Goal: Information Seeking & Learning: Check status

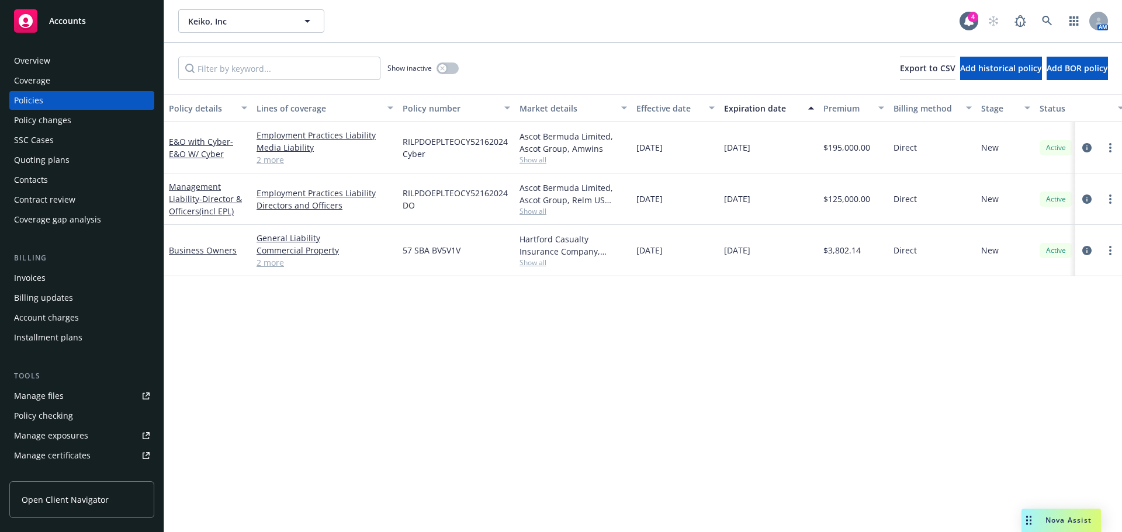
click at [21, 63] on div "Overview" at bounding box center [32, 60] width 36 height 19
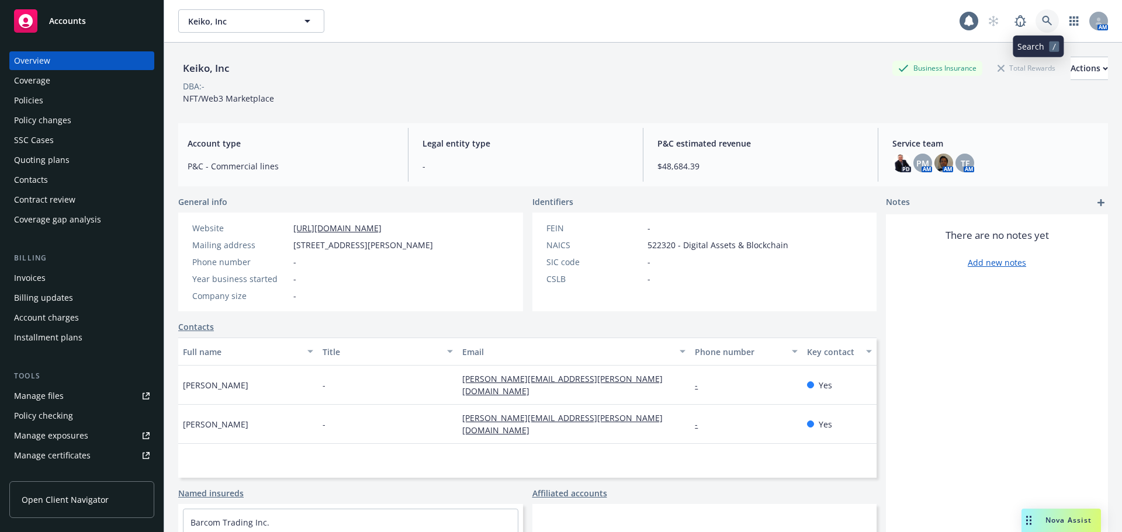
click at [1041, 20] on icon at bounding box center [1046, 21] width 11 height 11
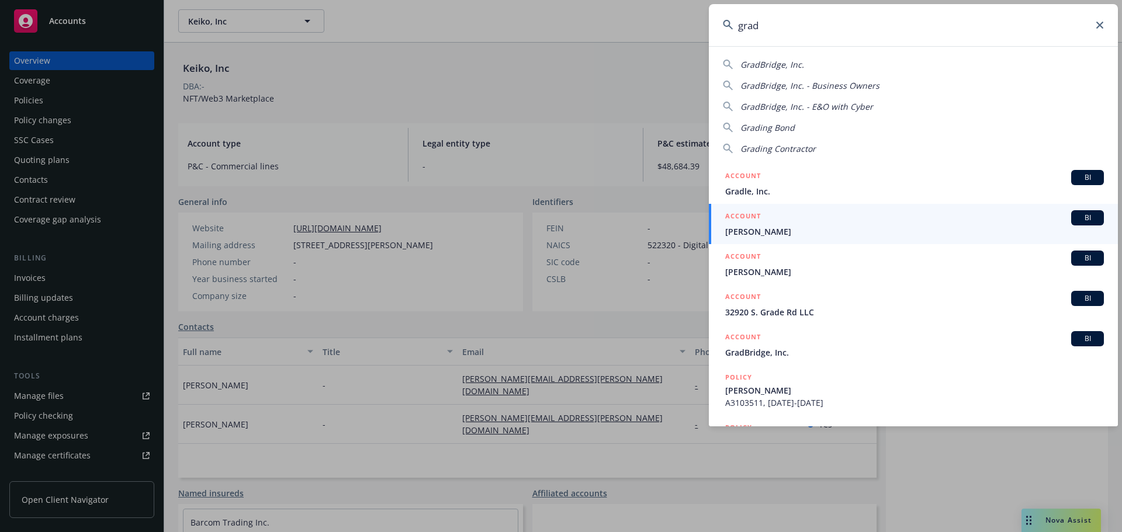
click at [774, 64] on span "GradBridge, Inc." at bounding box center [772, 64] width 64 height 11
type input "GradBridge, Inc."
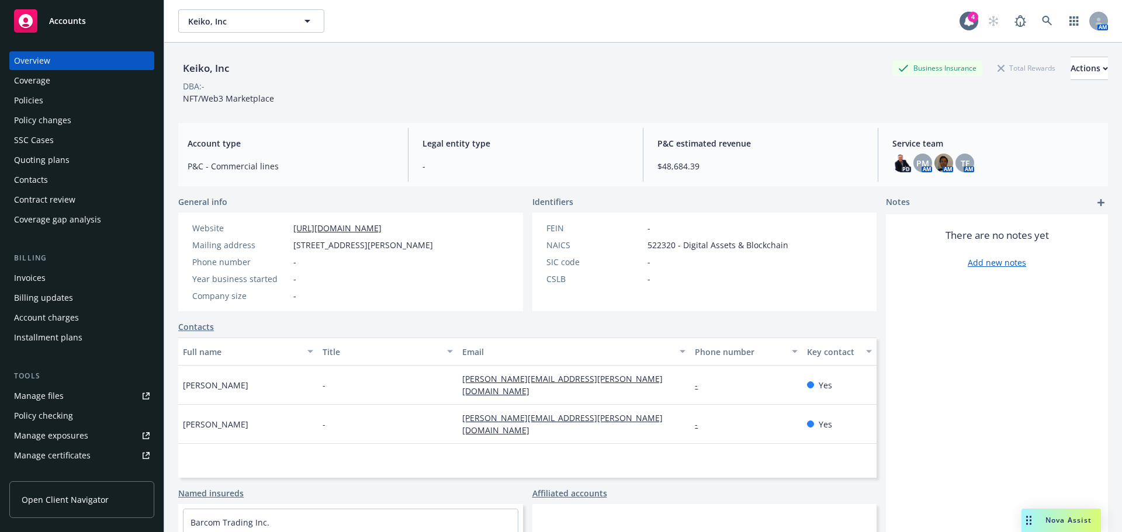
click at [40, 55] on div "Overview" at bounding box center [32, 60] width 36 height 19
click at [56, 20] on span "Accounts" at bounding box center [67, 20] width 37 height 9
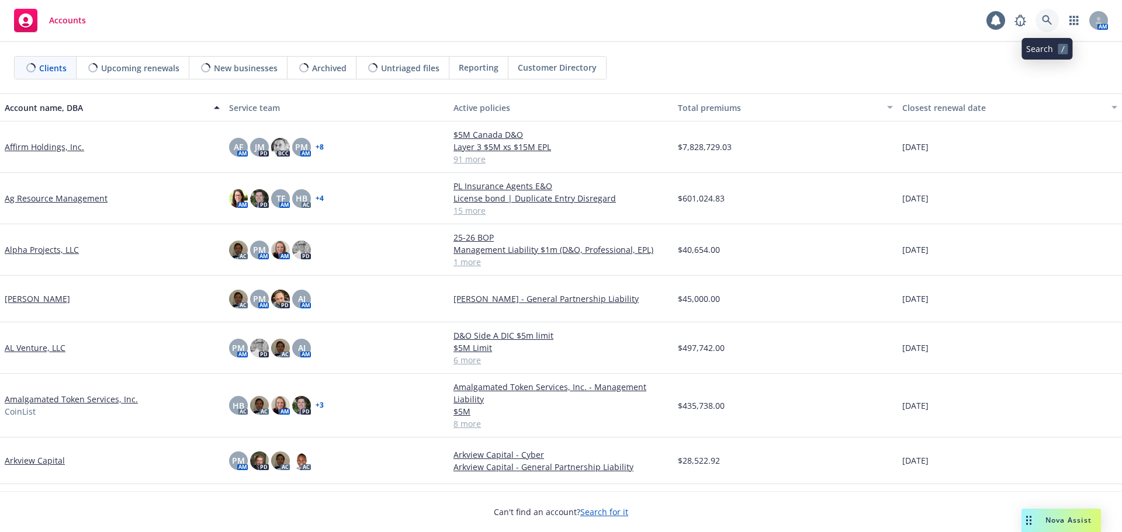
click at [1045, 19] on icon at bounding box center [1046, 20] width 11 height 11
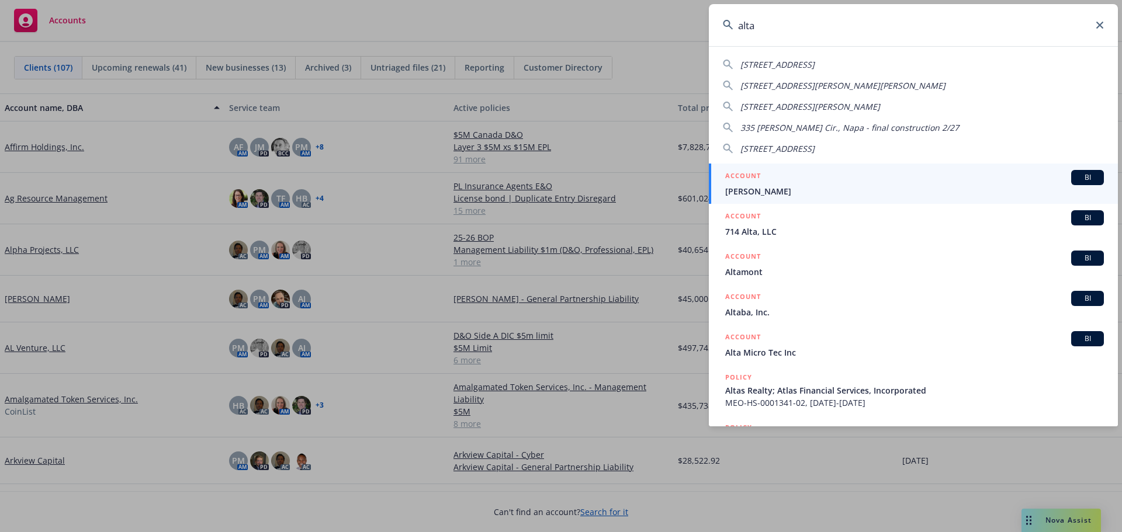
type input "alta"
click at [750, 193] on span "[PERSON_NAME]" at bounding box center [914, 191] width 379 height 12
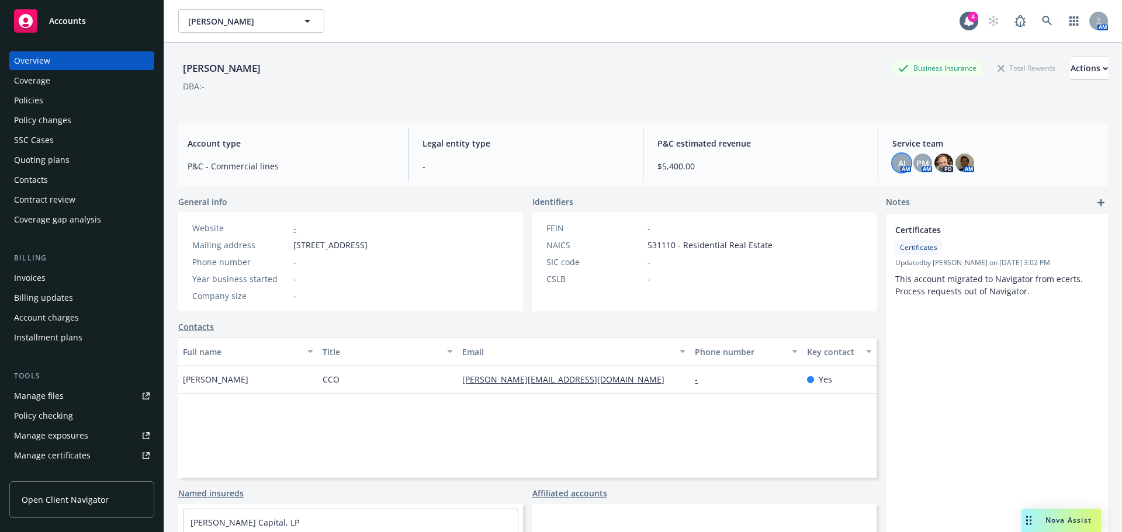
click at [898, 168] on span "AJ" at bounding box center [902, 163] width 8 height 12
click at [884, 191] on icon "close" at bounding box center [887, 193] width 7 height 7
click at [29, 100] on div "Policies" at bounding box center [28, 100] width 29 height 19
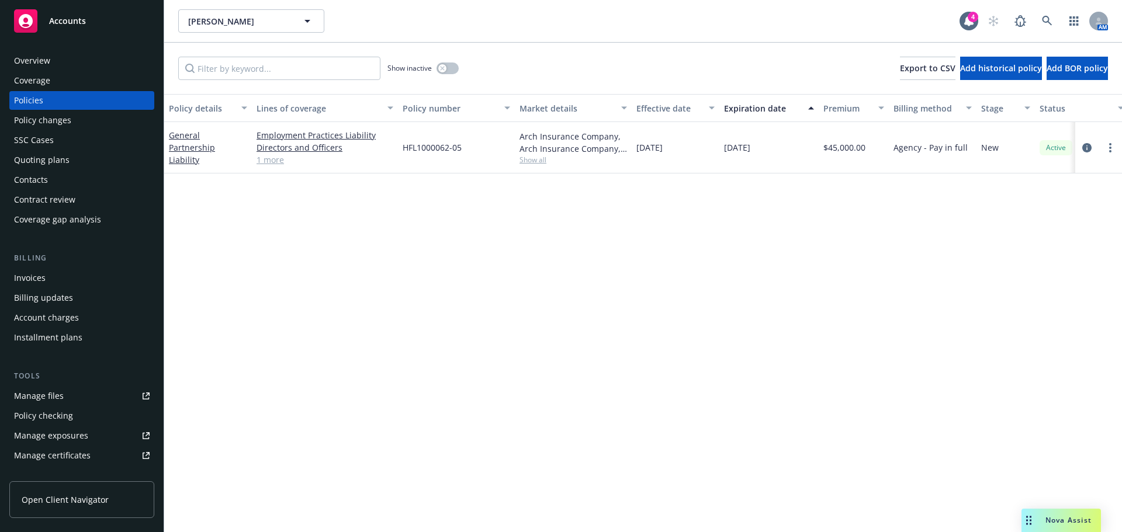
click at [71, 18] on span "Accounts" at bounding box center [67, 20] width 37 height 9
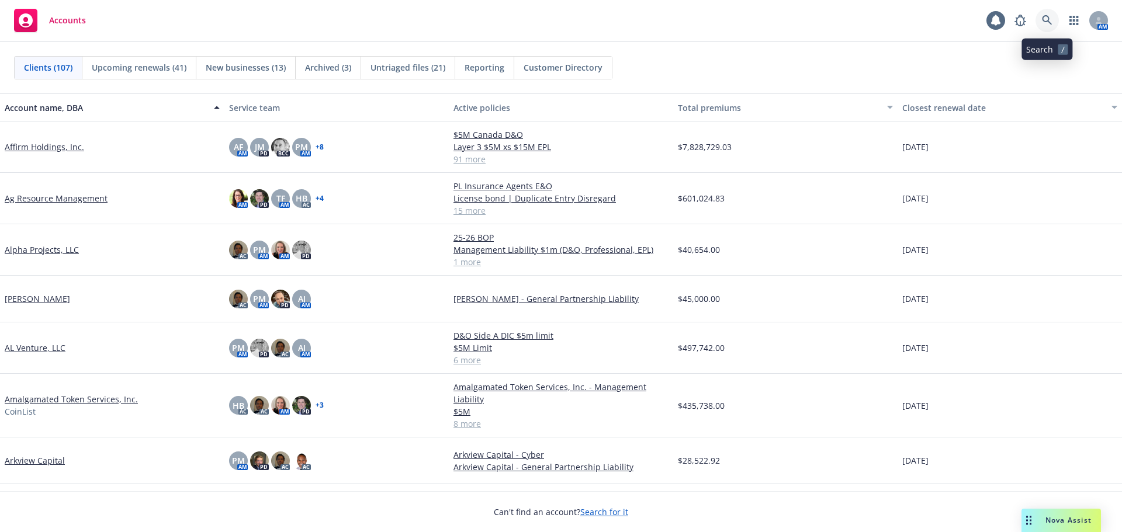
click at [1043, 15] on icon at bounding box center [1046, 20] width 11 height 11
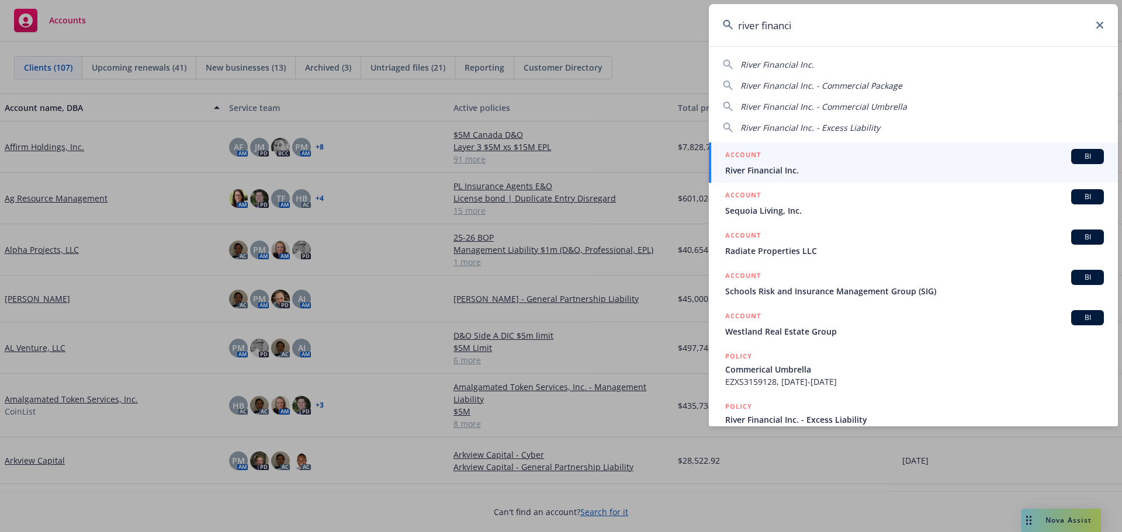
type input "river financi"
click at [789, 167] on span "River Financial Inc." at bounding box center [914, 170] width 379 height 12
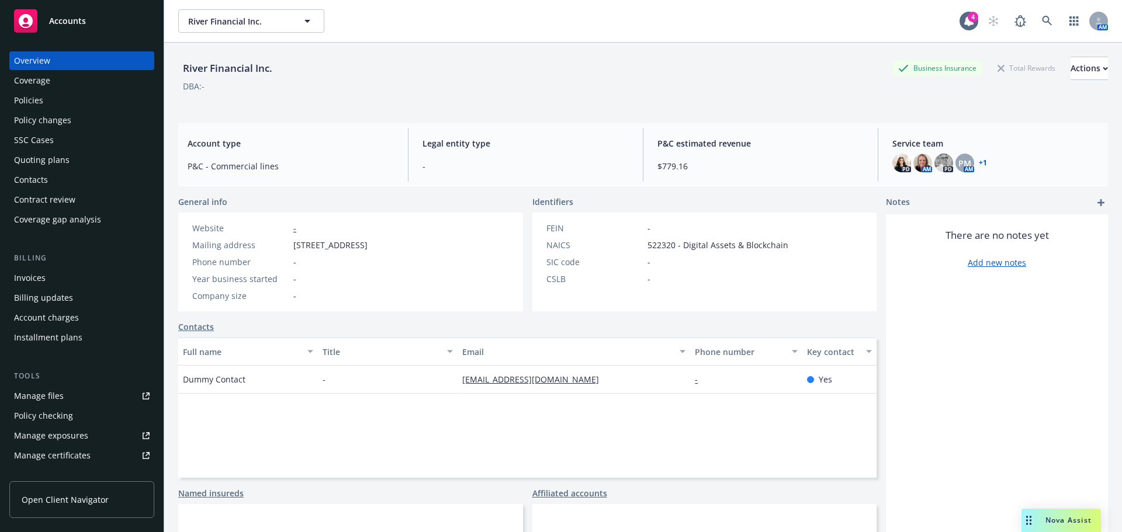
click at [27, 102] on div "Policies" at bounding box center [28, 100] width 29 height 19
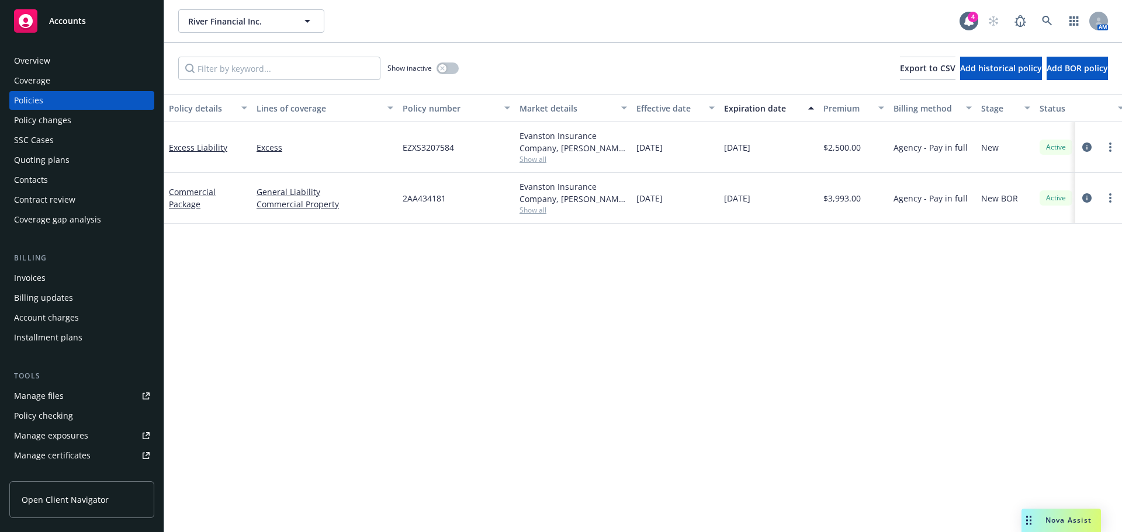
click at [34, 55] on div "Overview" at bounding box center [32, 60] width 36 height 19
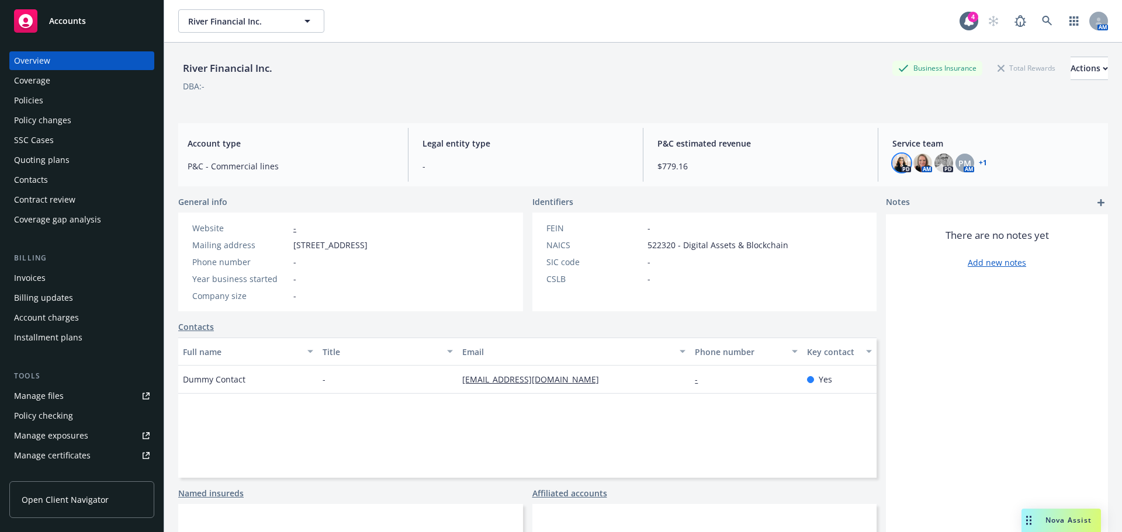
click at [897, 165] on img at bounding box center [901, 163] width 19 height 19
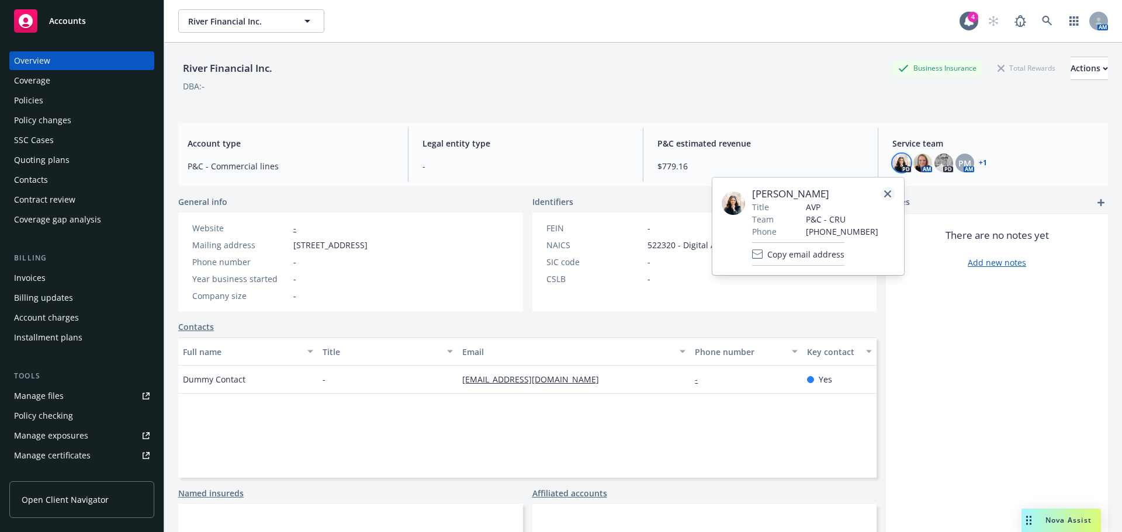
click at [887, 191] on icon "close" at bounding box center [887, 193] width 7 height 7
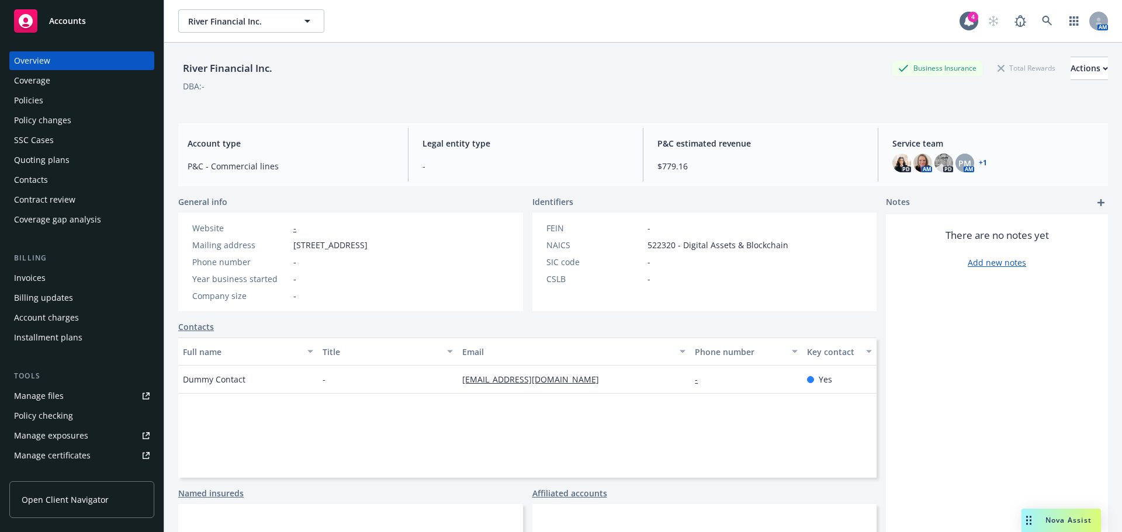
click at [33, 96] on div "Policies" at bounding box center [28, 100] width 29 height 19
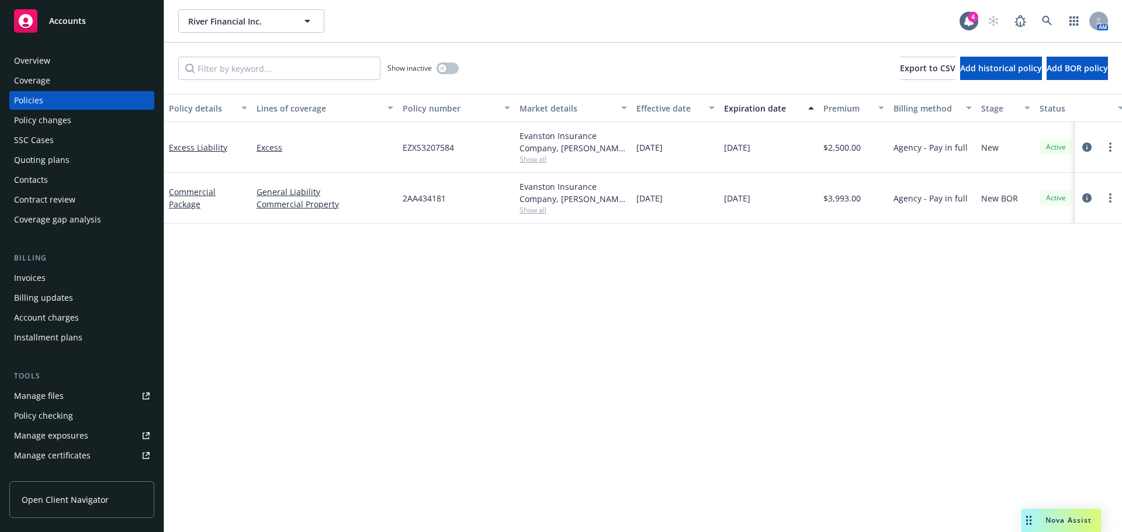
click at [81, 19] on span "Accounts" at bounding box center [67, 20] width 37 height 9
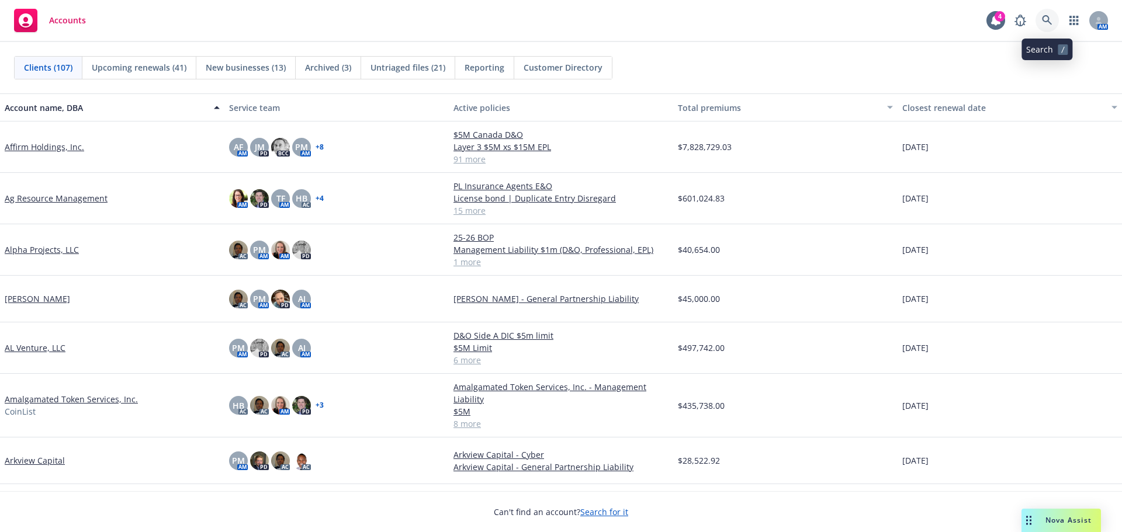
click at [1043, 16] on icon at bounding box center [1046, 20] width 11 height 11
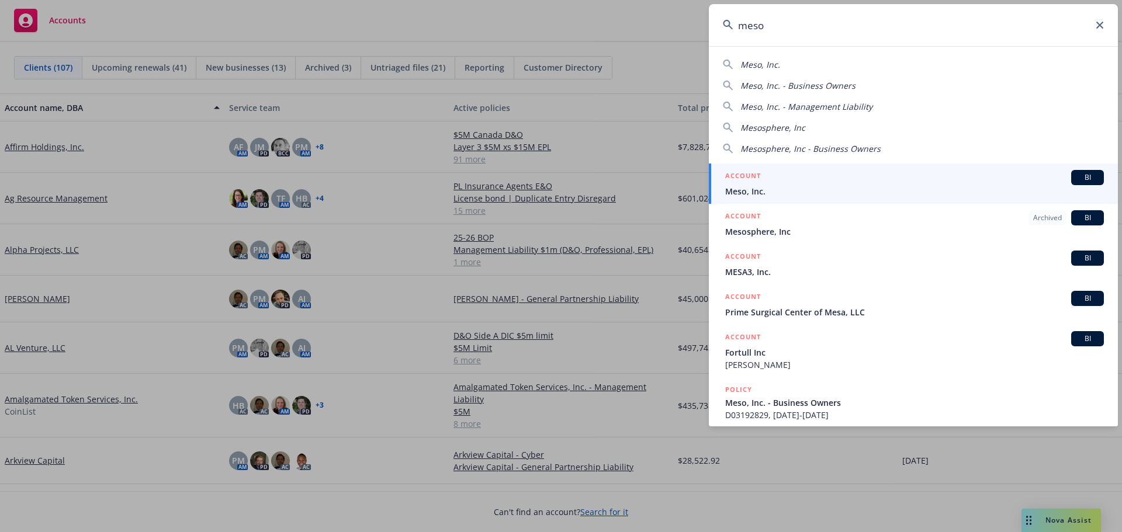
type input "meso"
click at [754, 185] on span "Meso, Inc." at bounding box center [914, 191] width 379 height 12
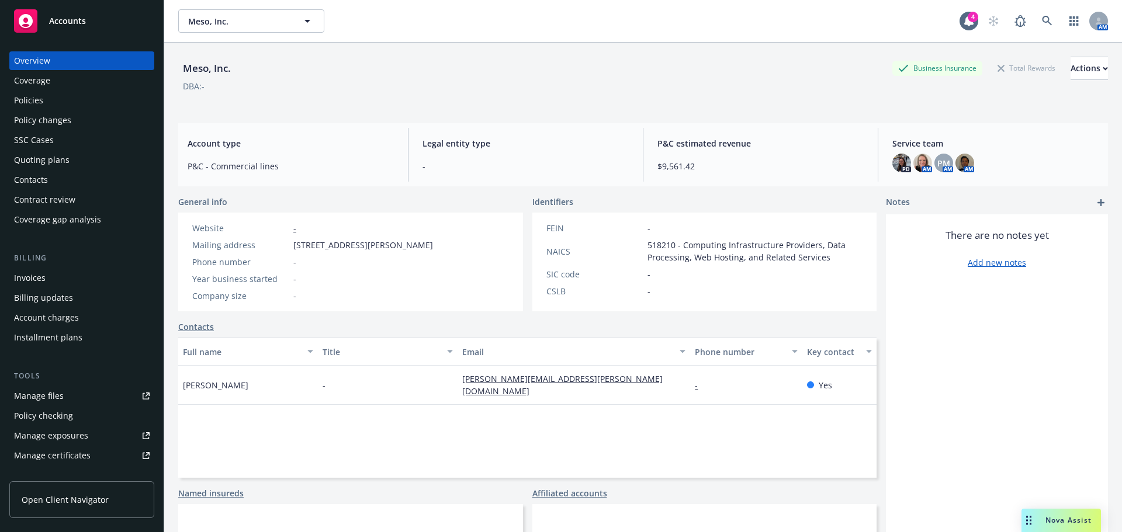
click at [27, 95] on div "Policies" at bounding box center [28, 100] width 29 height 19
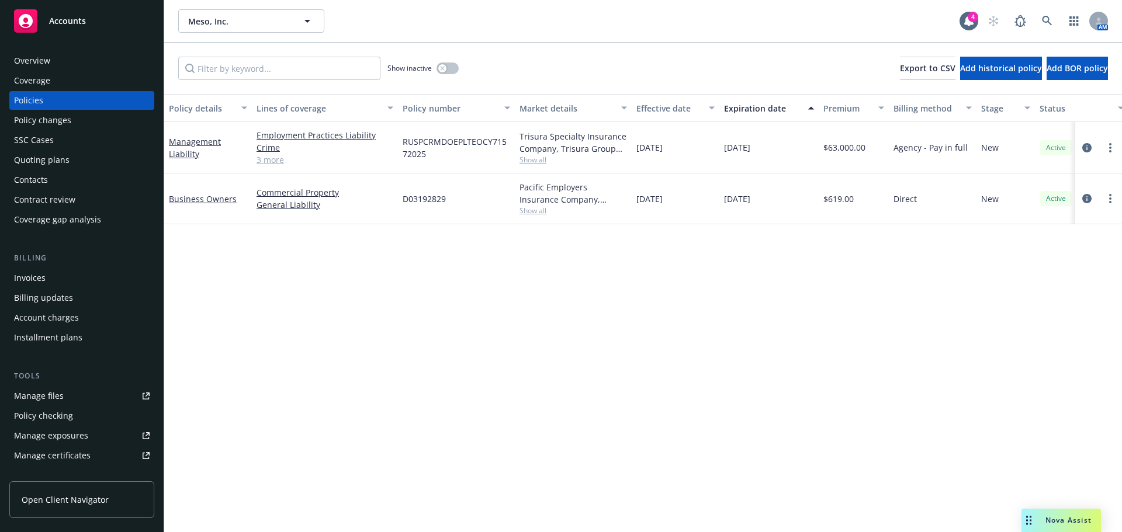
click at [276, 161] on link "3 more" at bounding box center [324, 160] width 137 height 12
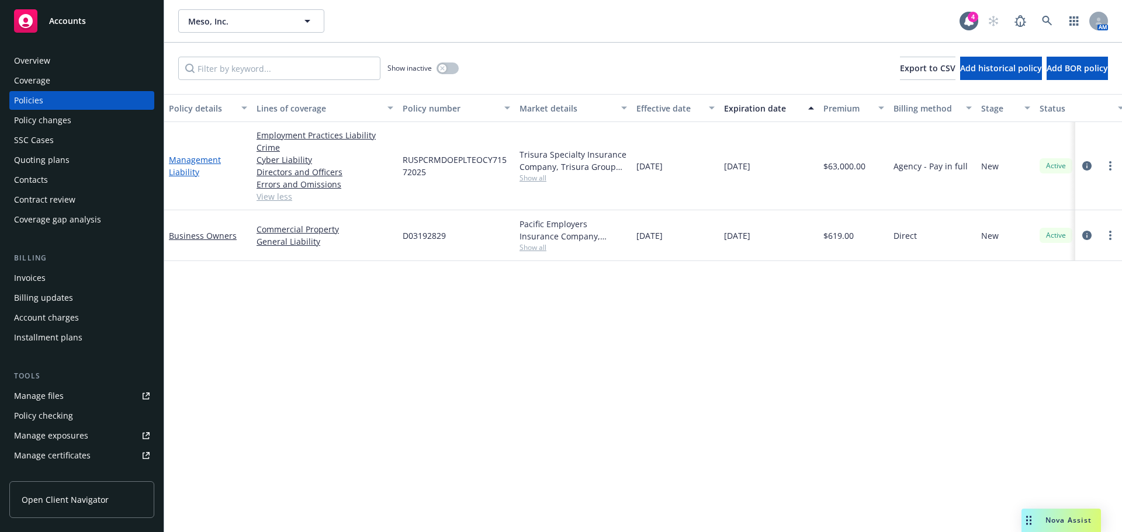
click at [189, 173] on link "Management Liability" at bounding box center [195, 165] width 52 height 23
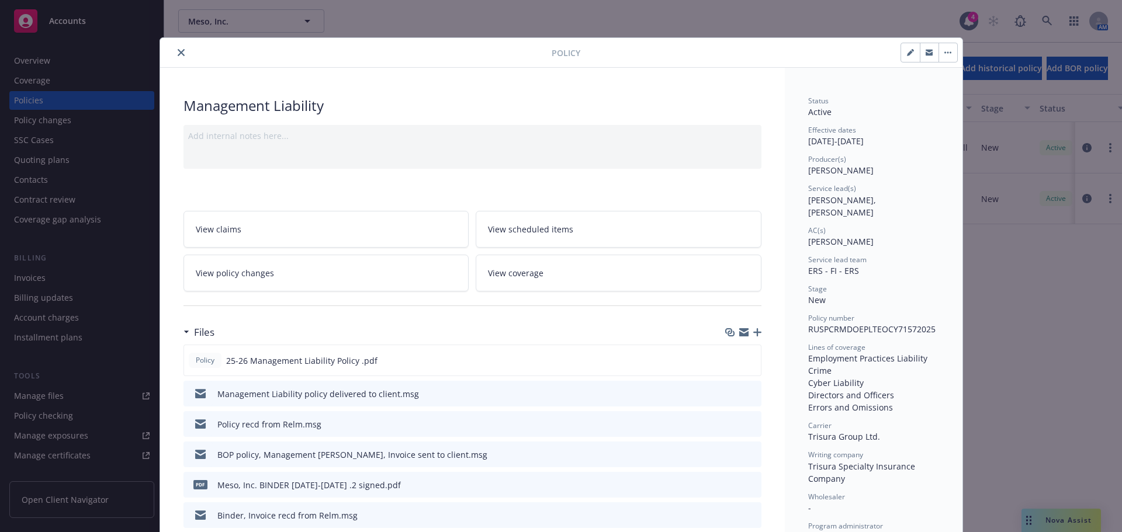
click at [178, 50] on icon "close" at bounding box center [181, 52] width 7 height 7
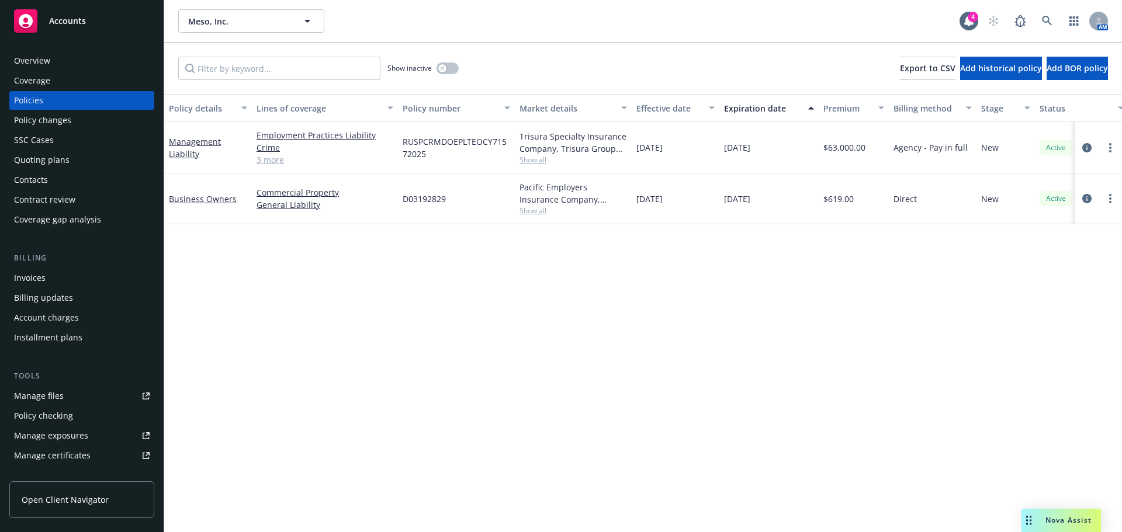
click at [51, 18] on span "Accounts" at bounding box center [67, 20] width 37 height 9
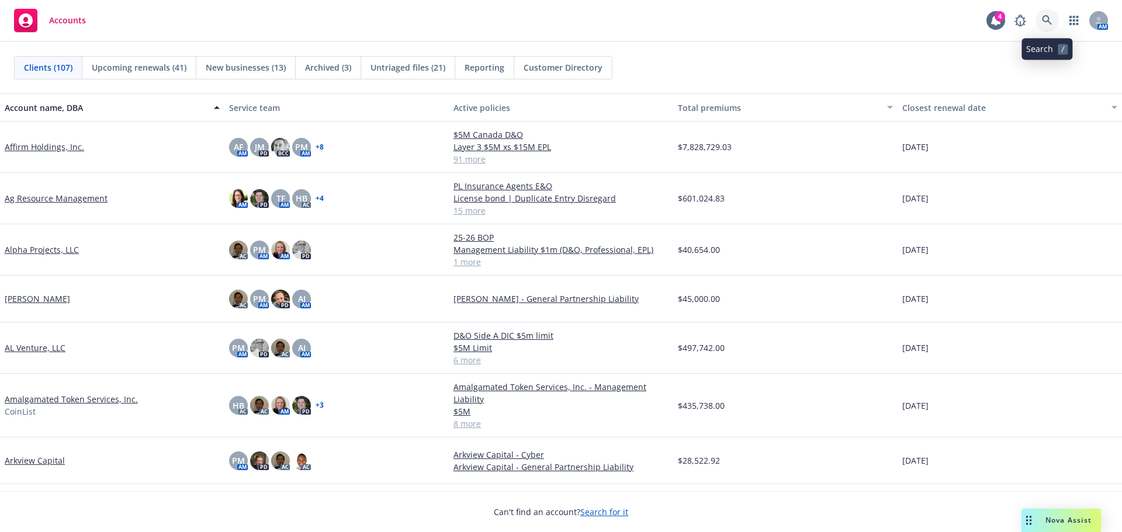
click at [1040, 18] on link at bounding box center [1046, 20] width 23 height 23
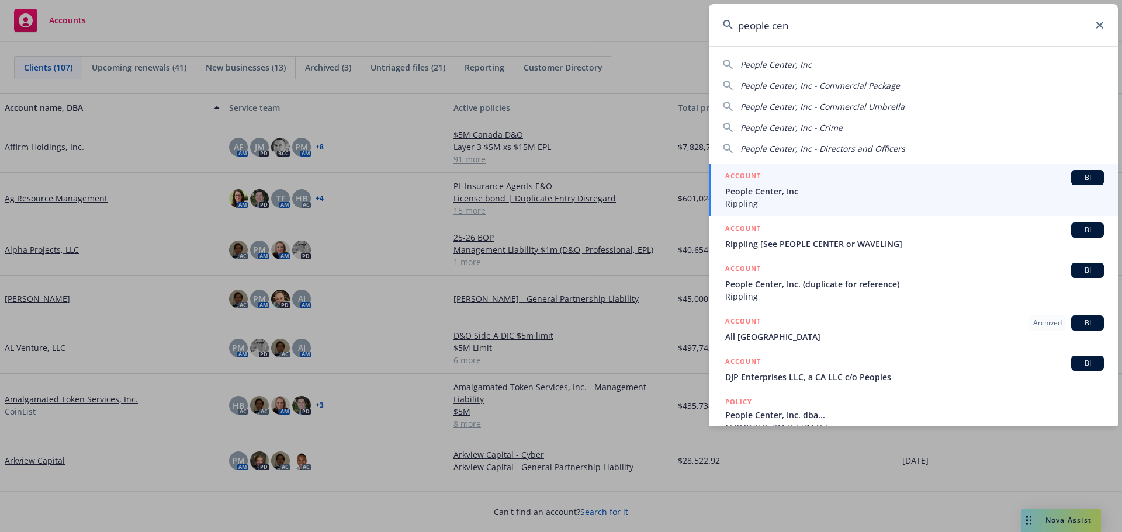
type input "people cen"
click at [769, 190] on span "People Center, Inc" at bounding box center [914, 191] width 379 height 12
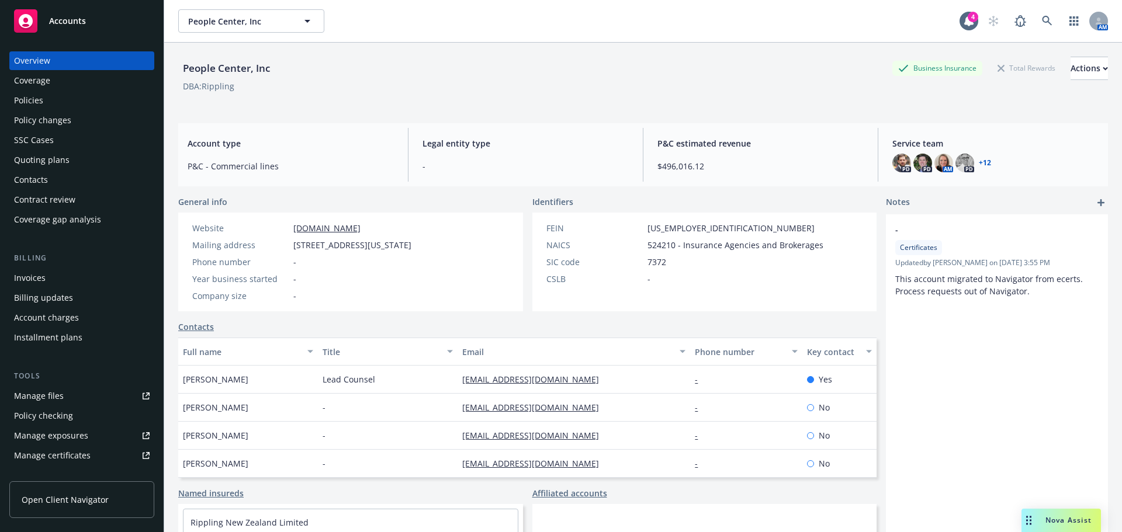
click at [32, 84] on div "Coverage" at bounding box center [32, 80] width 36 height 19
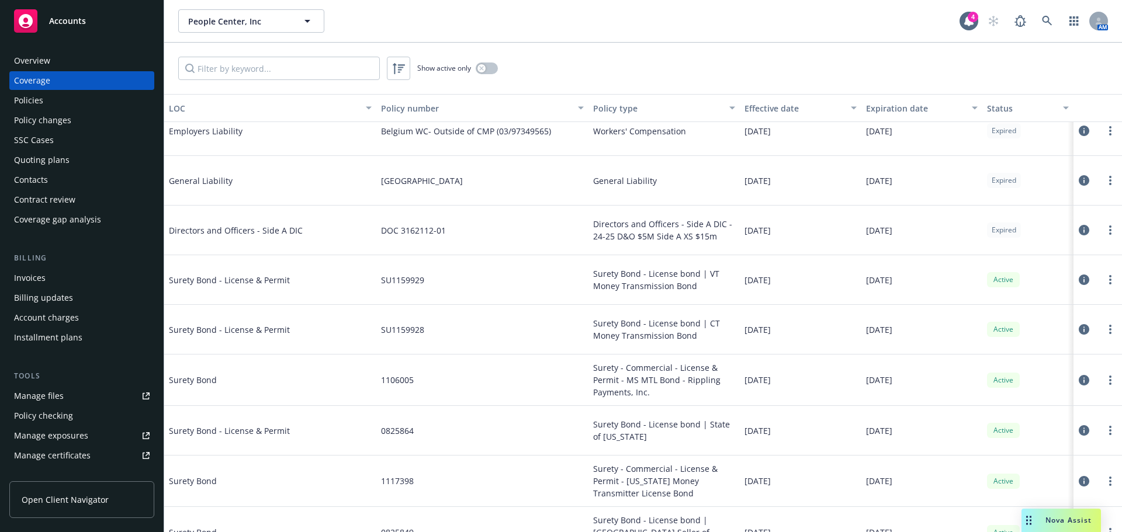
scroll to position [3388, 0]
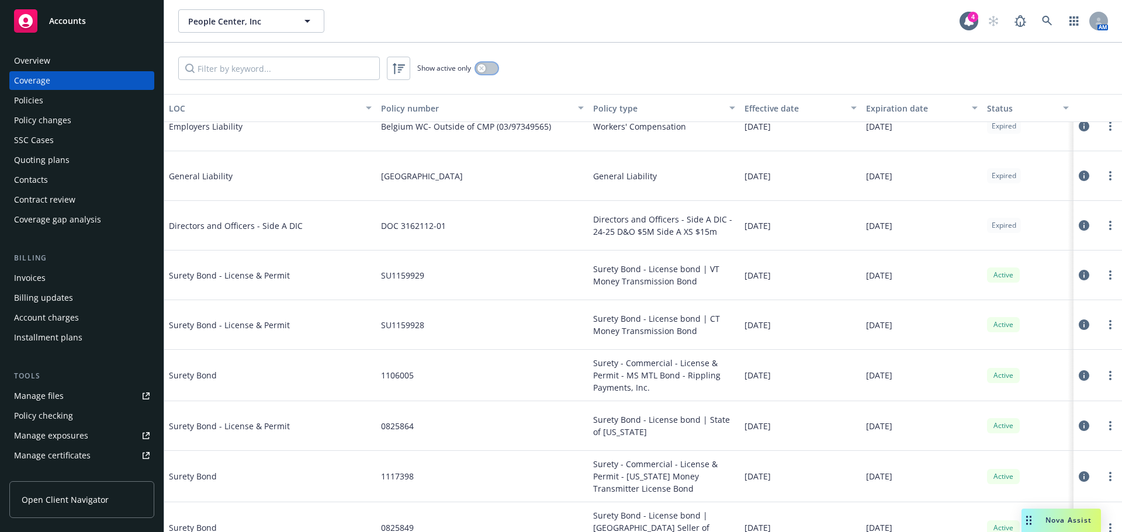
click at [491, 71] on button "button" at bounding box center [486, 69] width 22 height 12
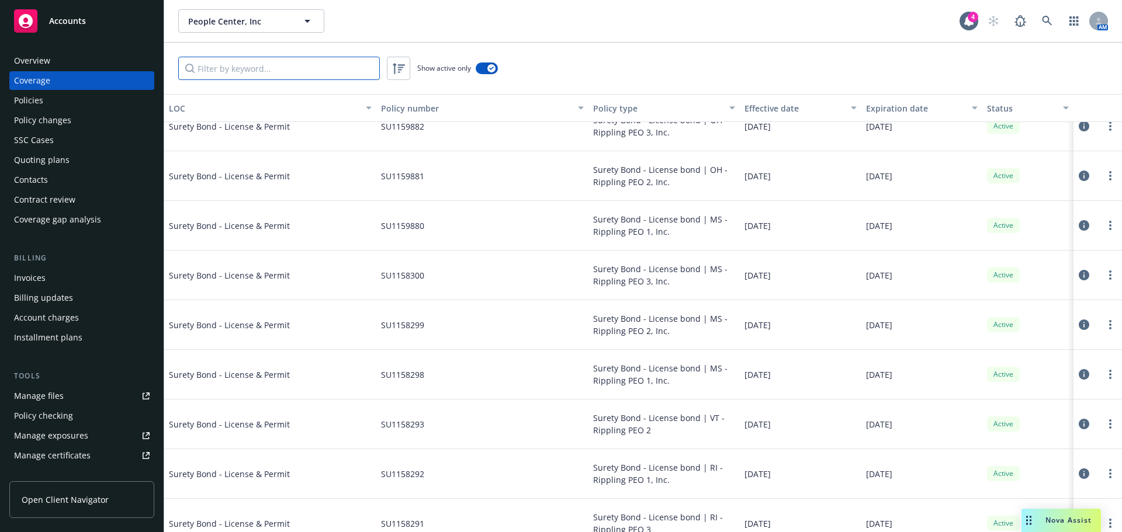
click at [277, 73] on input "Filter by keyword..." at bounding box center [279, 68] width 202 height 23
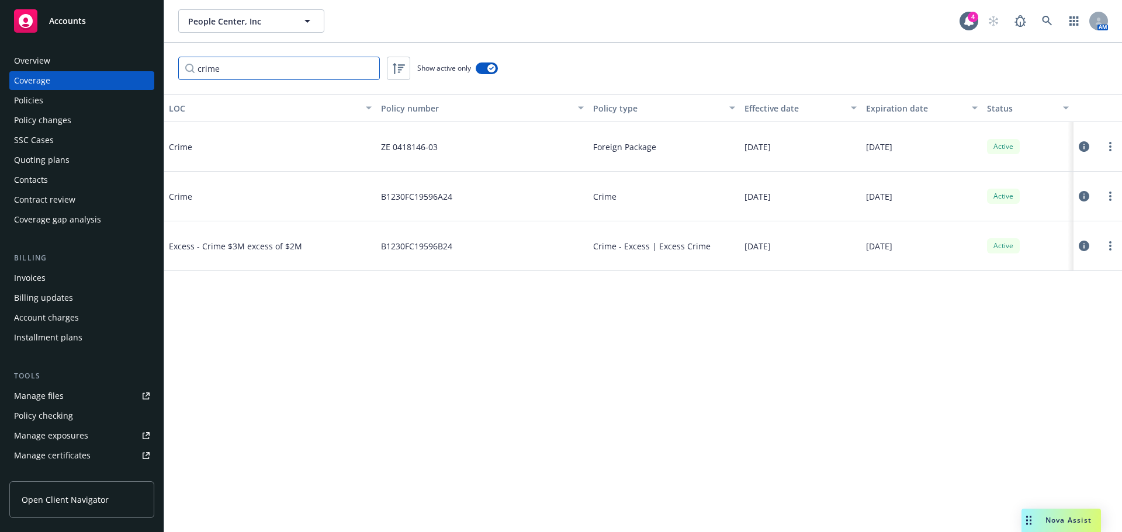
type input "crime"
click at [182, 198] on span "Crime" at bounding box center [256, 196] width 175 height 12
click at [30, 102] on div "Policies" at bounding box center [28, 100] width 29 height 19
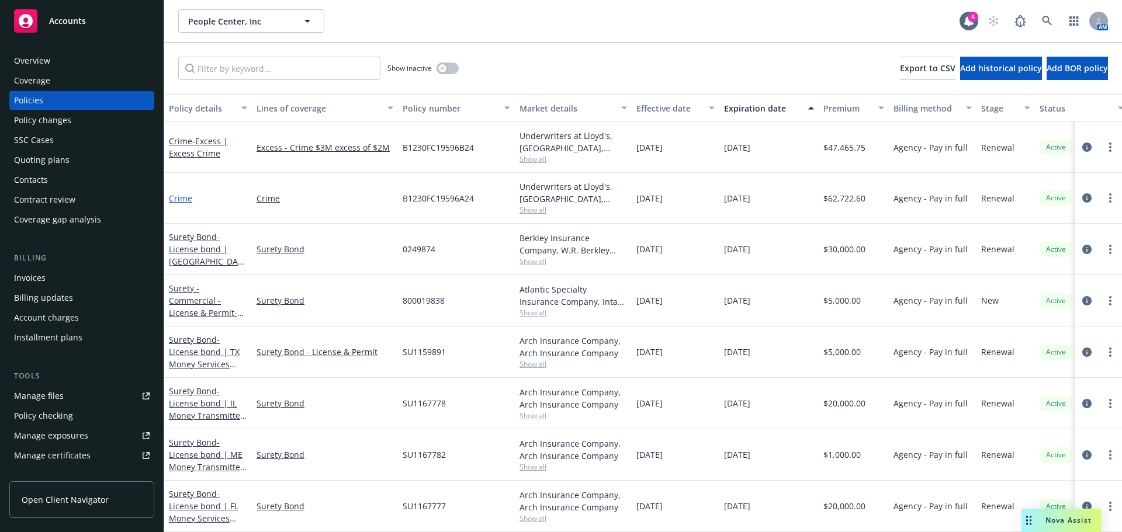
click at [182, 199] on link "Crime" at bounding box center [180, 198] width 23 height 11
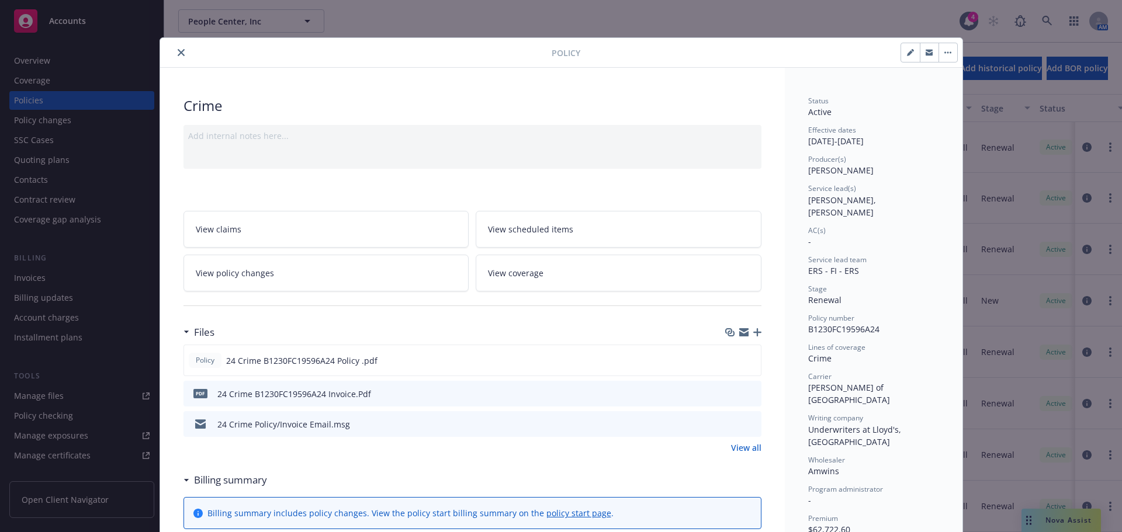
click at [178, 54] on icon "close" at bounding box center [181, 52] width 7 height 7
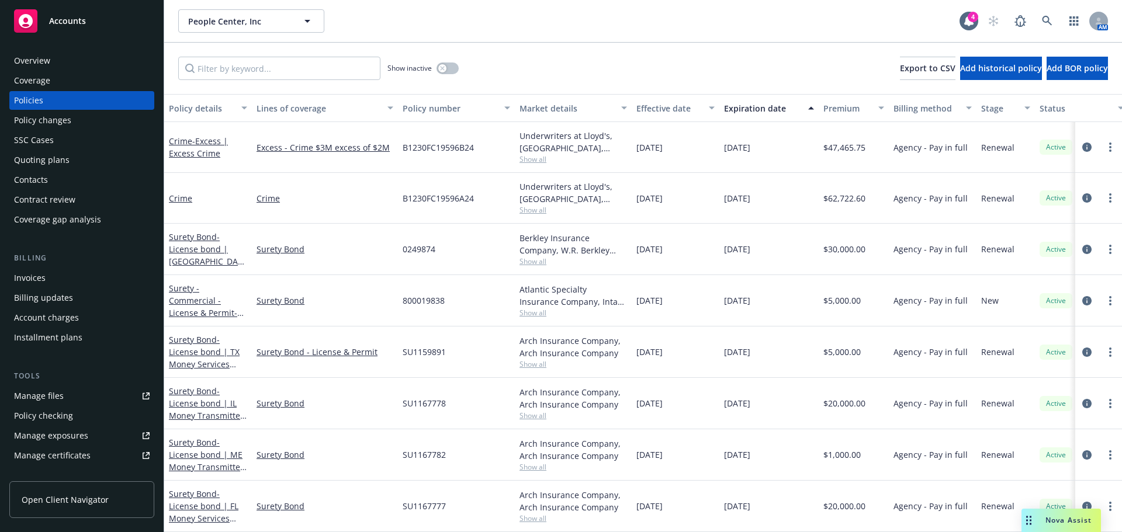
click at [34, 277] on div "Invoices" at bounding box center [30, 278] width 32 height 19
